Goal: Use online tool/utility

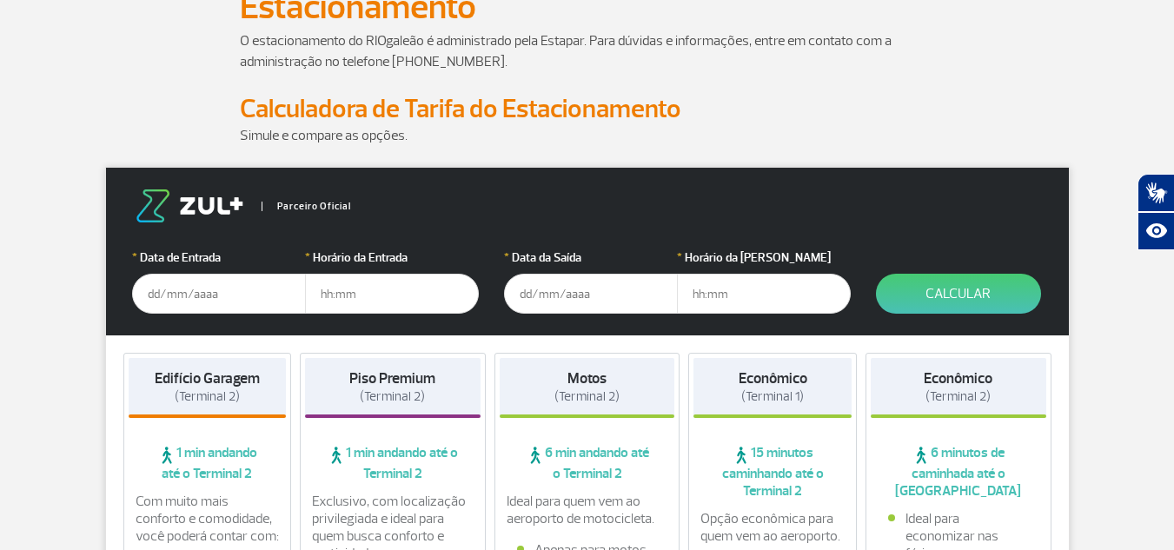
scroll to position [174, 0]
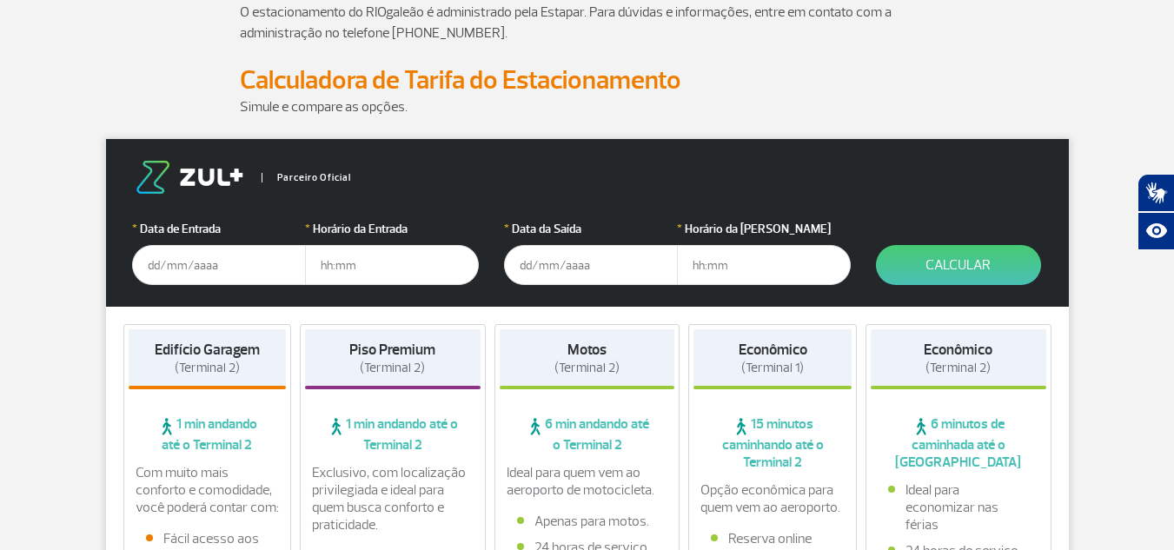
click at [193, 263] on input "text" at bounding box center [219, 265] width 174 height 40
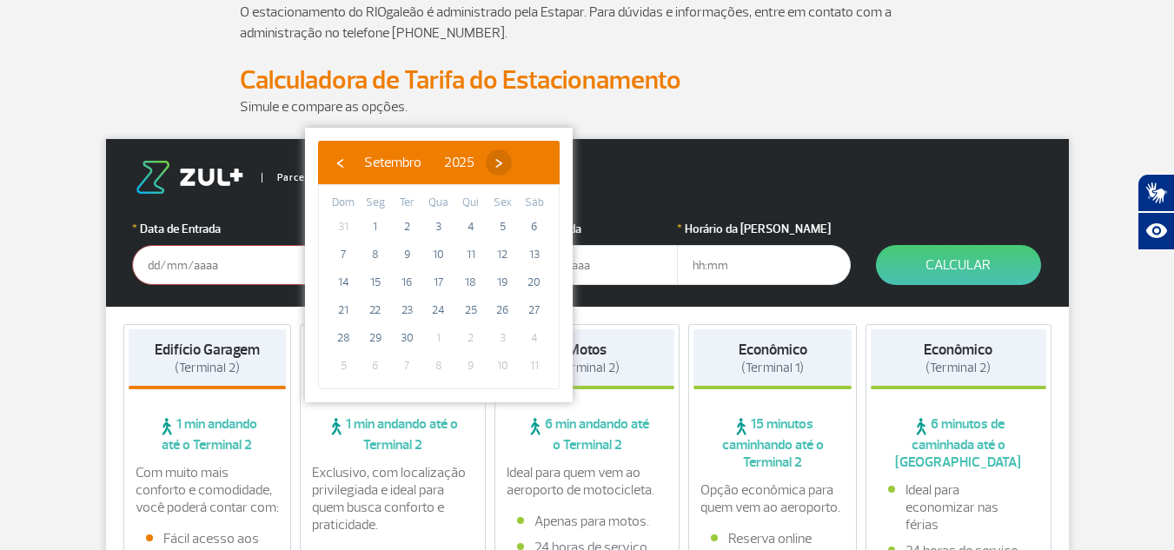
click at [512, 163] on span "›" at bounding box center [499, 162] width 26 height 26
click at [501, 163] on span "›" at bounding box center [488, 162] width 26 height 26
click at [514, 163] on span "›" at bounding box center [501, 162] width 26 height 26
click at [368, 227] on span "1" at bounding box center [375, 227] width 28 height 28
type input "[DATE]"
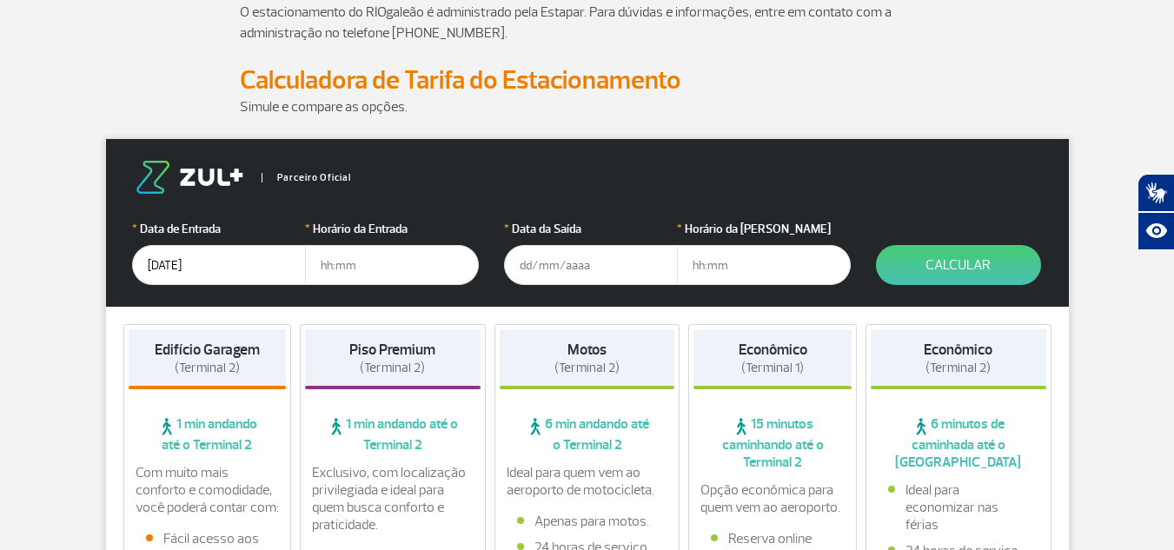
click at [389, 257] on input "text" at bounding box center [392, 265] width 174 height 40
type input "12:00"
click at [530, 255] on input "text" at bounding box center [591, 265] width 174 height 40
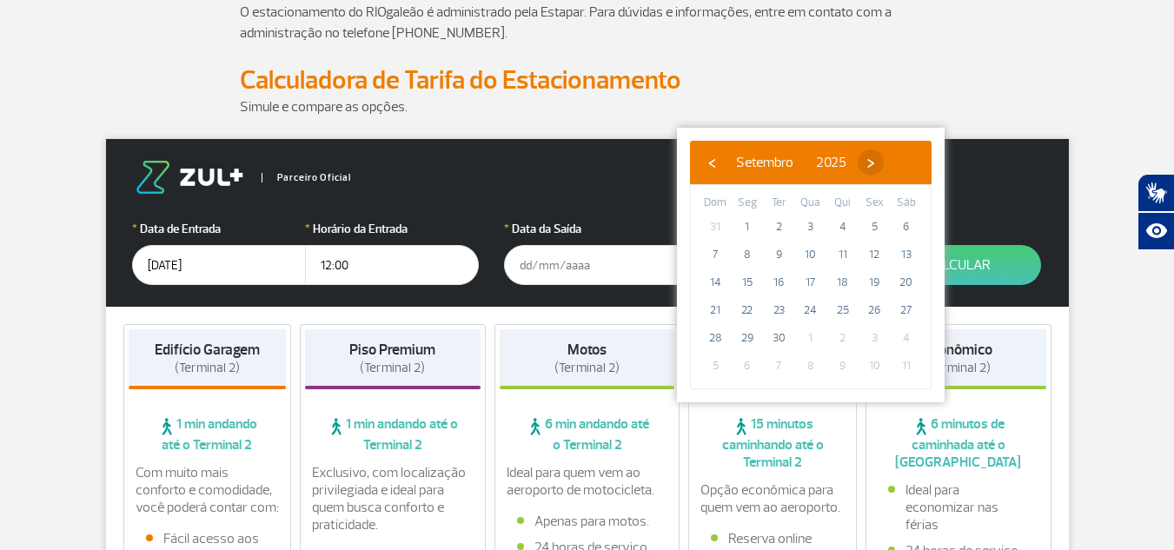
click at [884, 168] on span "›" at bounding box center [871, 162] width 26 height 26
click at [873, 168] on span "›" at bounding box center [860, 162] width 26 height 26
click at [886, 168] on span "›" at bounding box center [873, 162] width 26 height 26
click at [906, 248] on span "13" at bounding box center [906, 255] width 28 height 28
type input "[DATE]"
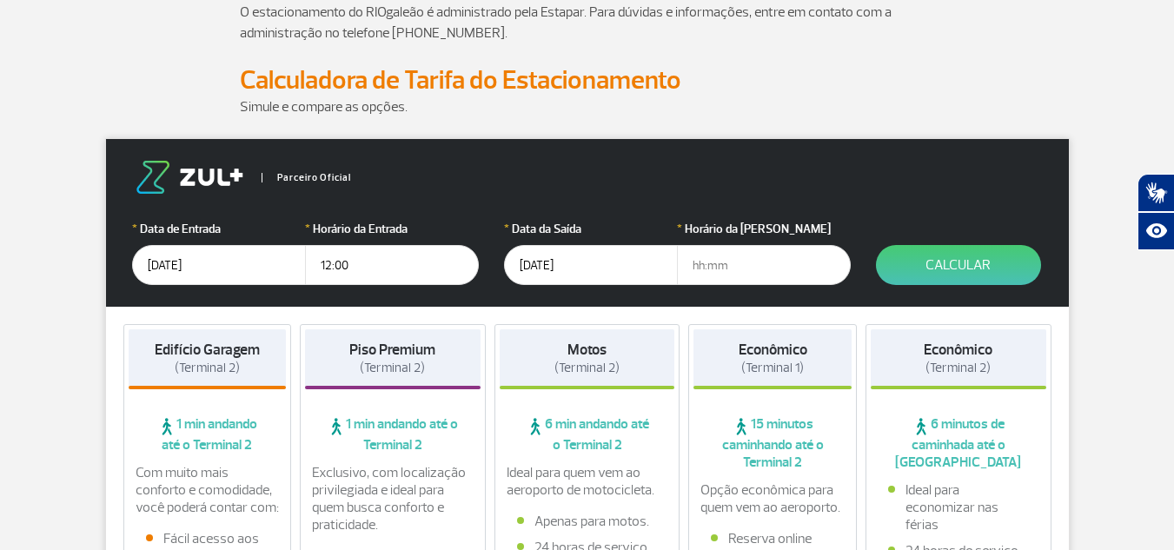
click at [699, 270] on input "text" at bounding box center [764, 265] width 174 height 40
type input "16:00"
click at [911, 275] on button "Calcular" at bounding box center [958, 265] width 165 height 40
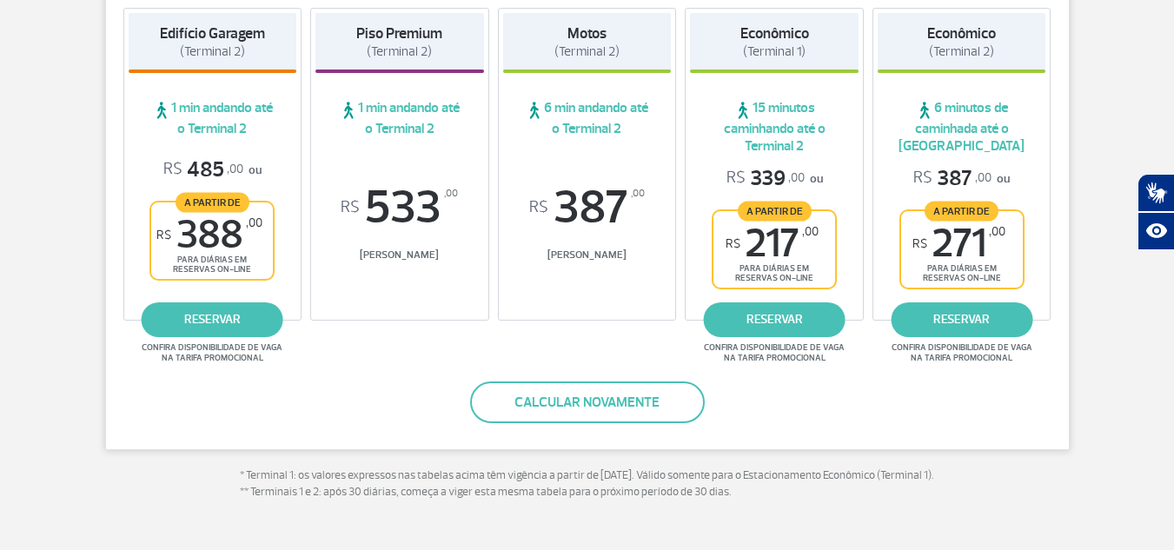
scroll to position [348, 0]
